Goal: Task Accomplishment & Management: Manage account settings

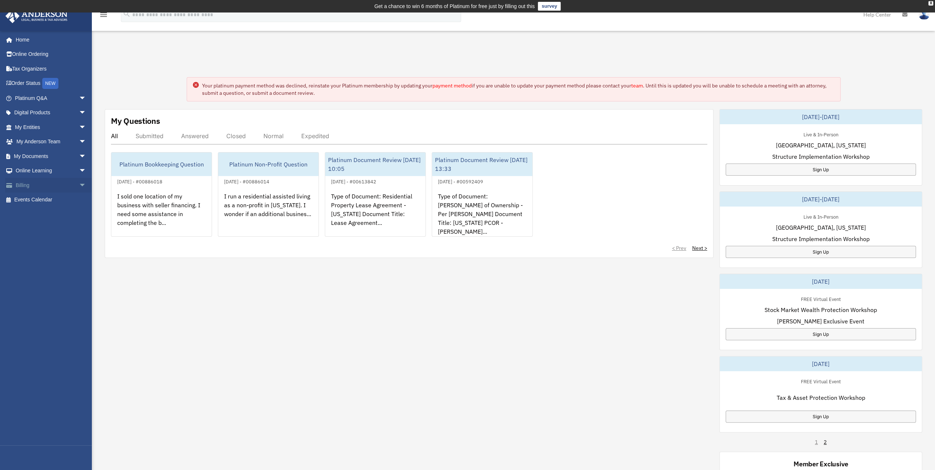
click at [25, 185] on link "Billing arrow_drop_down" at bounding box center [51, 185] width 92 height 15
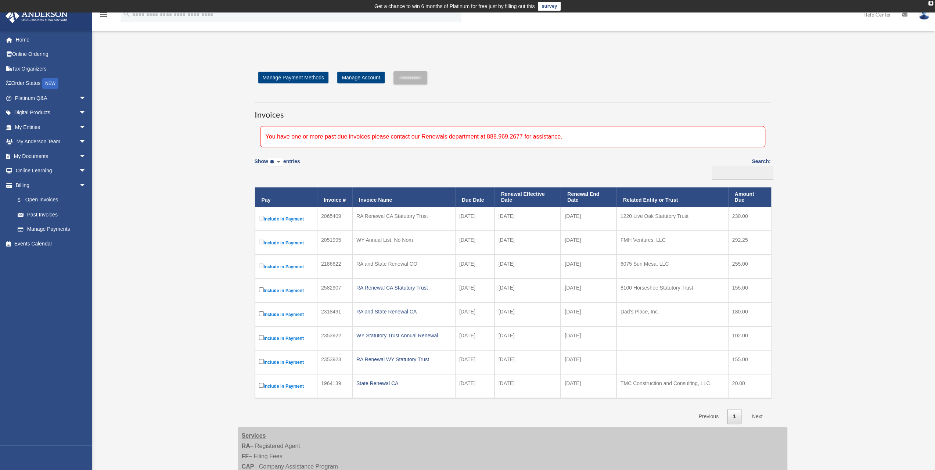
click at [188, 255] on div "Open Invoices tyler.chester1991@gmail.com Sign Out tyler.chester1991@gmail.com …" at bounding box center [467, 318] width 935 height 537
click at [279, 77] on link "Manage Payment Methods" at bounding box center [293, 78] width 70 height 12
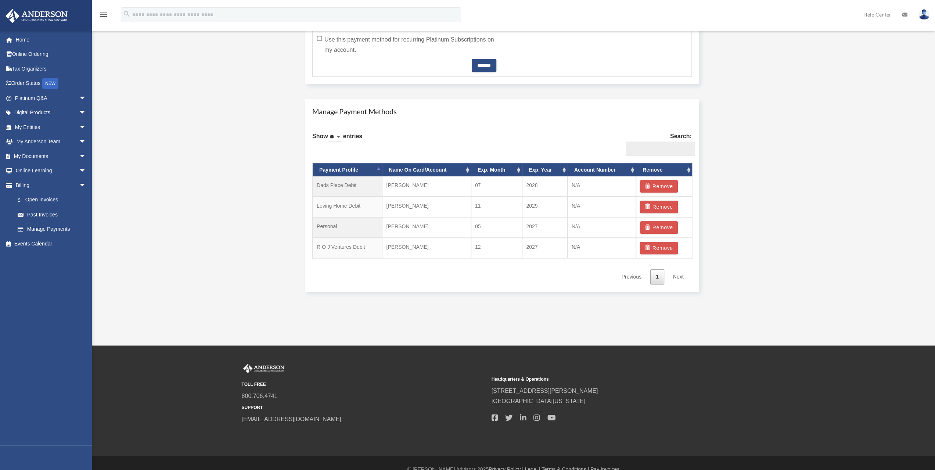
scroll to position [392, 0]
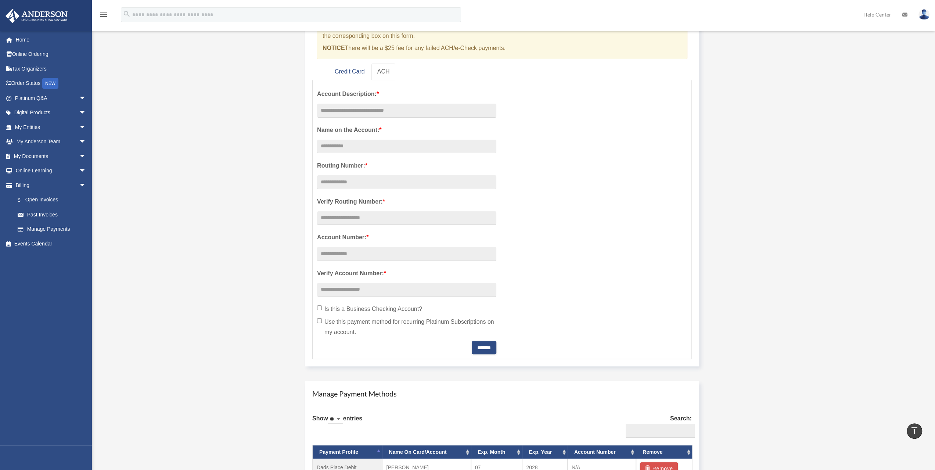
scroll to position [0, 0]
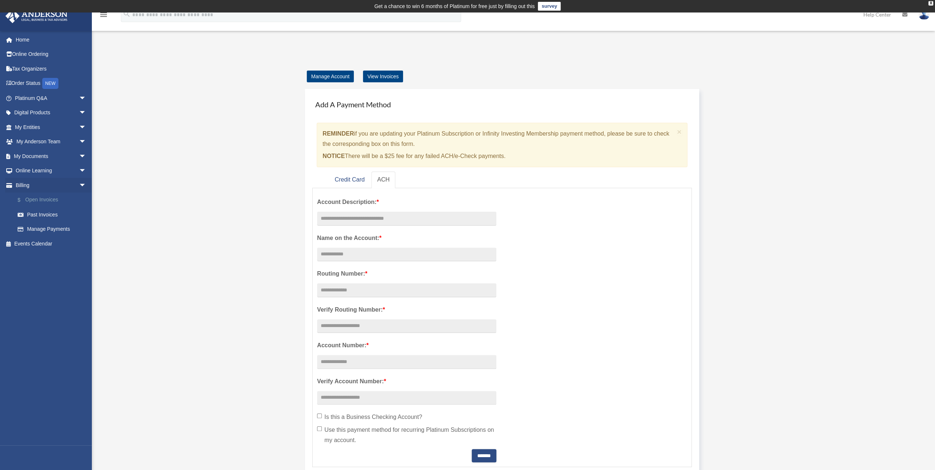
click at [51, 194] on link "$ Open Invoices" at bounding box center [53, 199] width 87 height 15
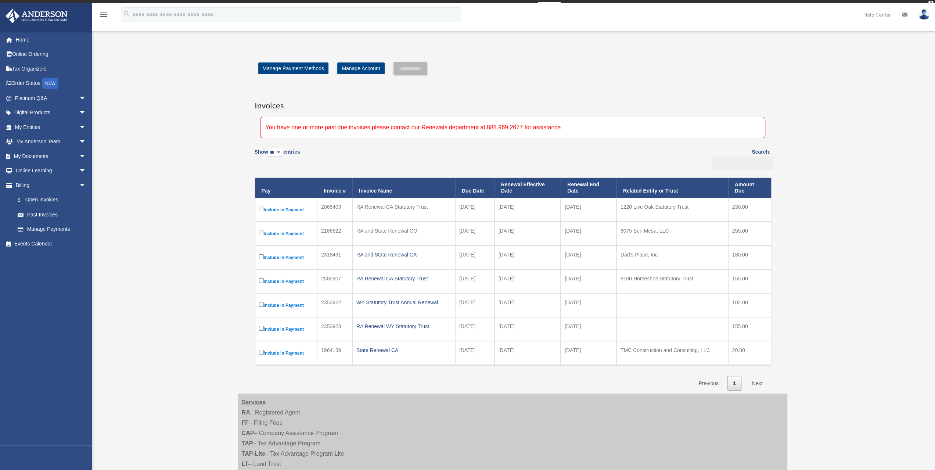
click at [799, 212] on div "Open Invoices tyler.chester1991@gmail.com Sign Out tyler.chester1991@gmail.com …" at bounding box center [467, 297] width 935 height 513
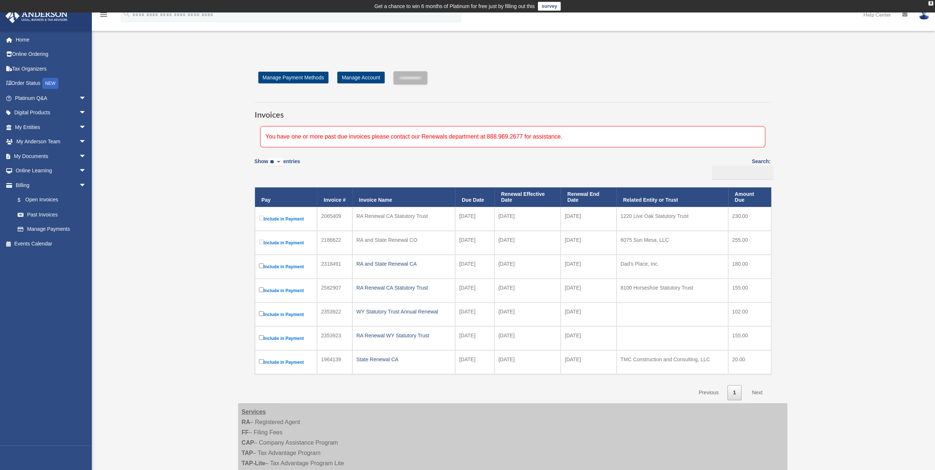
click at [173, 201] on div "Open Invoices tyler.chester1991@gmail.com Sign Out tyler.chester1991@gmail.com …" at bounding box center [467, 306] width 935 height 513
click at [79, 129] on span "arrow_drop_down" at bounding box center [86, 127] width 15 height 15
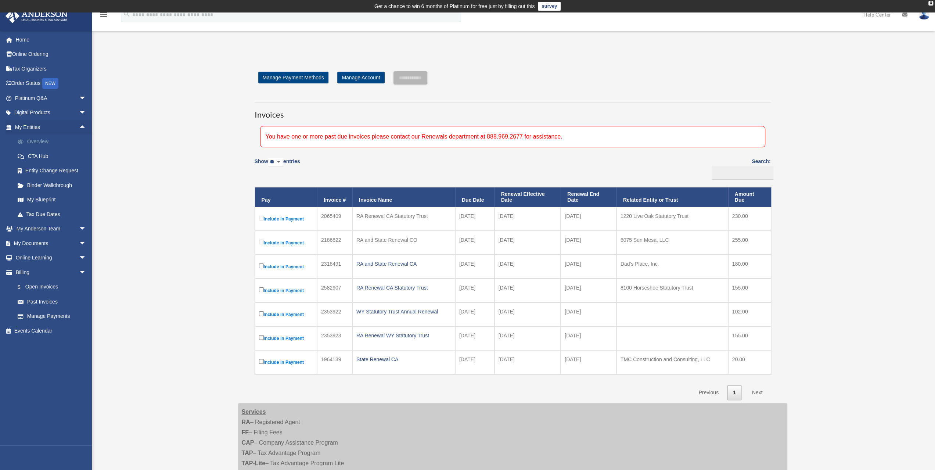
click at [54, 137] on link "Overview" at bounding box center [53, 141] width 87 height 15
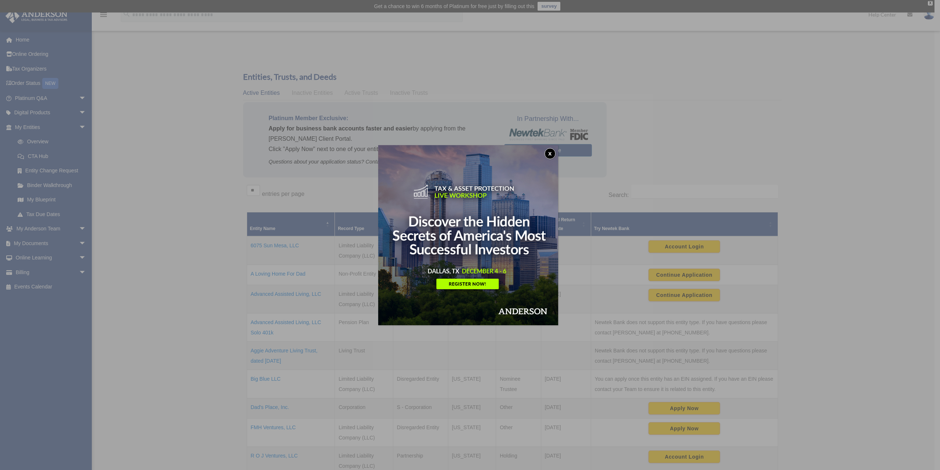
click at [552, 150] on button "x" at bounding box center [550, 153] width 11 height 11
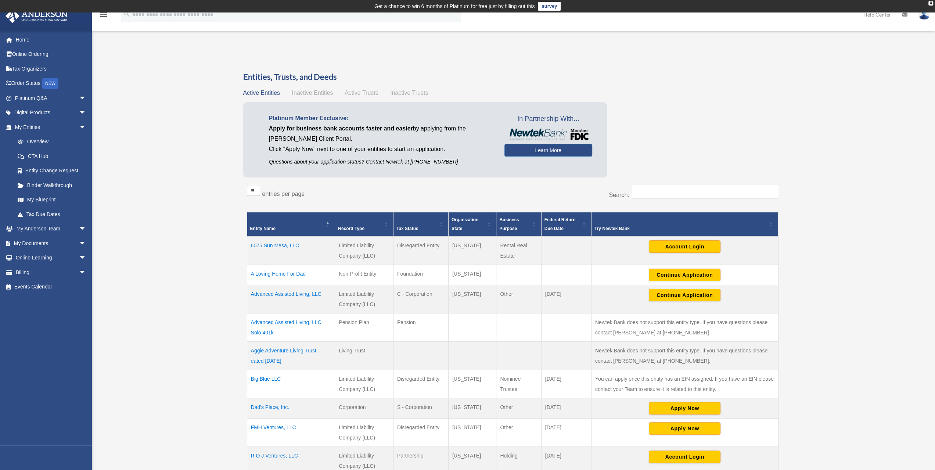
click at [168, 239] on div "Overview [EMAIL_ADDRESS][DOMAIN_NAME] Sign Out [EMAIL_ADDRESS][DOMAIN_NAME] Hom…" at bounding box center [467, 320] width 935 height 540
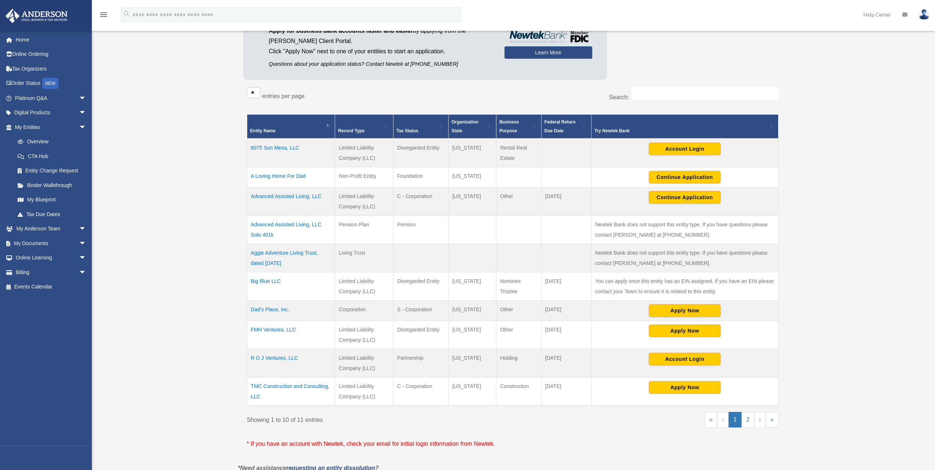
scroll to position [98, 0]
click at [255, 91] on select "** ** ** ***" at bounding box center [253, 92] width 13 height 11
select select "**"
click at [247, 87] on select "** ** ** ***" at bounding box center [253, 92] width 13 height 11
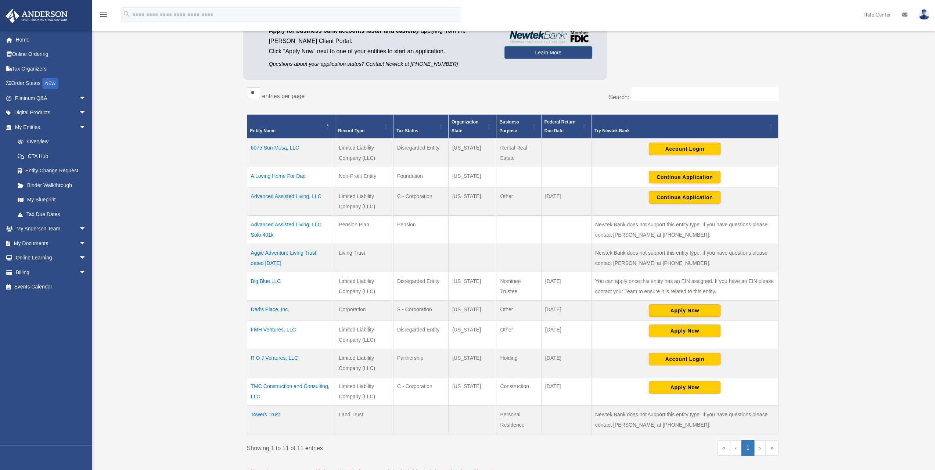
click at [821, 334] on div "Overview [EMAIL_ADDRESS][DOMAIN_NAME] Sign Out [EMAIL_ADDRESS][DOMAIN_NAME] Hom…" at bounding box center [467, 236] width 935 height 568
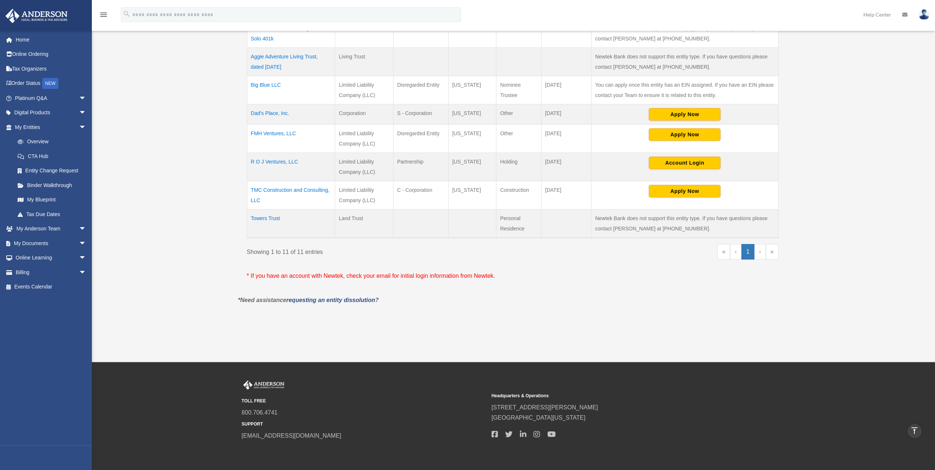
scroll to position [0, 0]
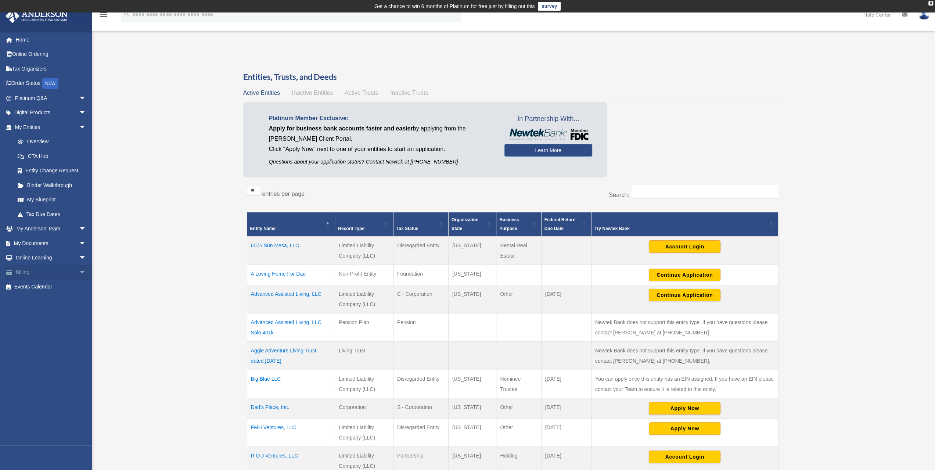
click at [37, 269] on link "Billing arrow_drop_down" at bounding box center [51, 272] width 92 height 15
